Goal: Task Accomplishment & Management: Manage account settings

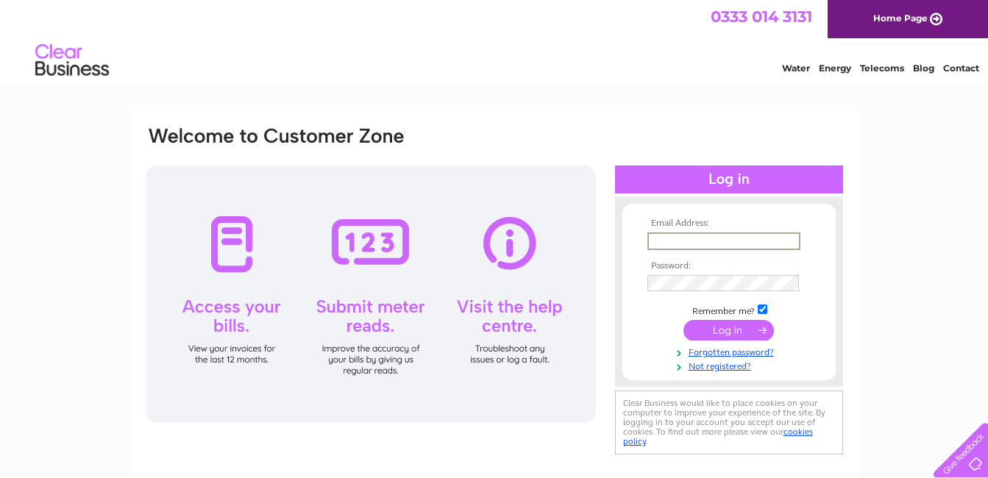
click at [676, 236] on input "text" at bounding box center [723, 241] width 153 height 18
type input "[EMAIL_ADDRESS][DOMAIN_NAME]"
click at [730, 333] on input "submit" at bounding box center [728, 330] width 90 height 21
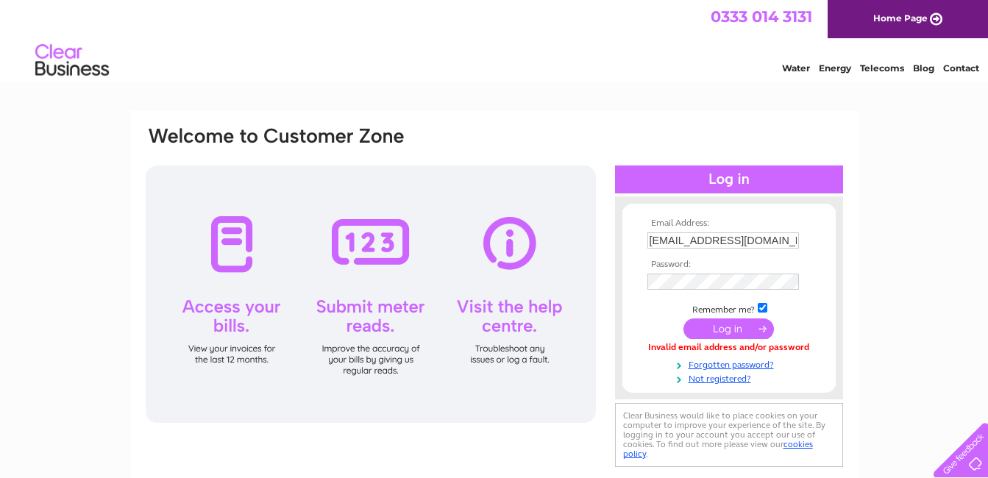
click at [716, 327] on input "submit" at bounding box center [728, 328] width 90 height 21
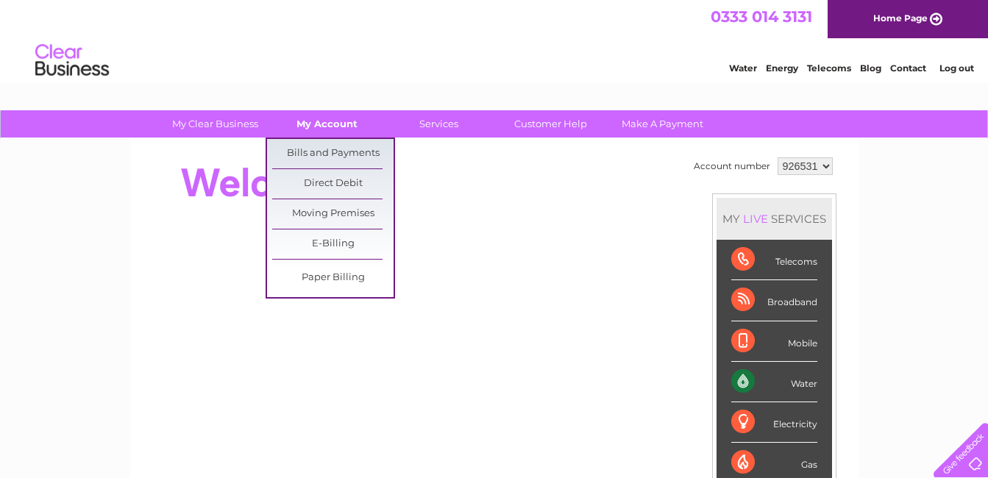
click at [324, 124] on link "My Account" at bounding box center [326, 123] width 121 height 27
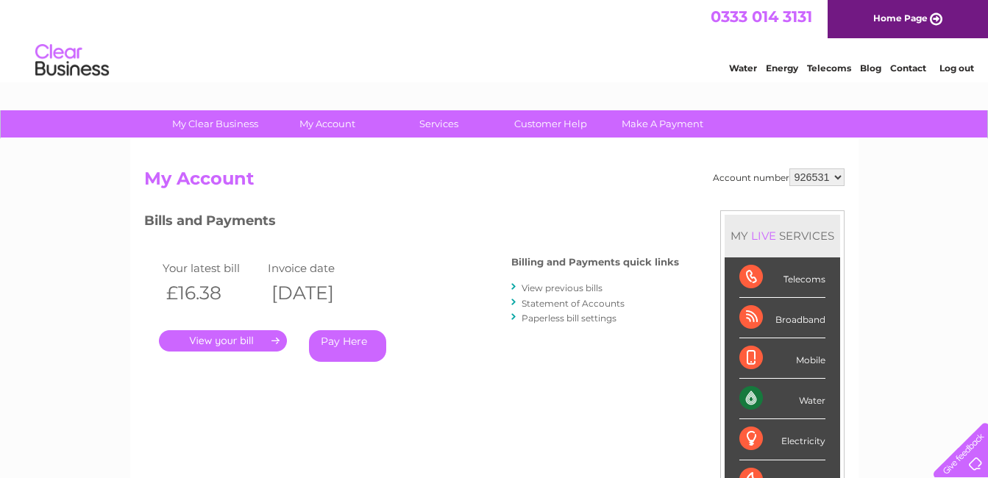
click at [235, 338] on link "." at bounding box center [223, 340] width 128 height 21
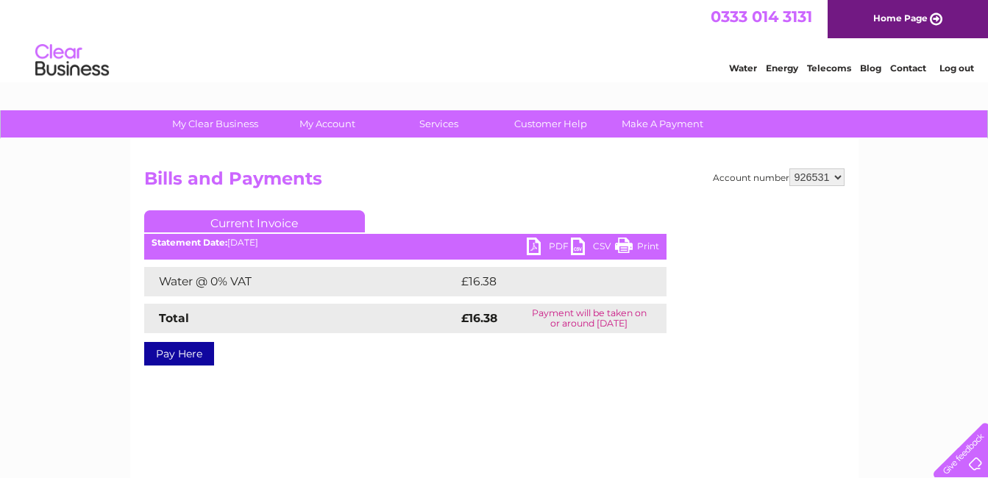
click at [536, 246] on link "PDF" at bounding box center [549, 248] width 44 height 21
